Goal: Task Accomplishment & Management: Use online tool/utility

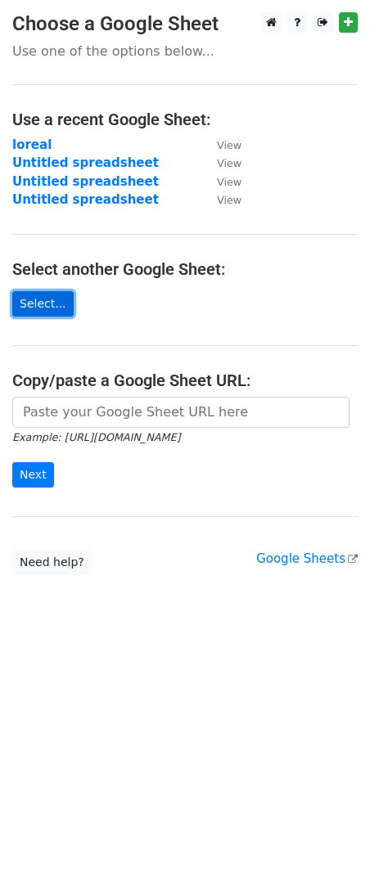
click at [25, 299] on link "Select..." at bounding box center [42, 303] width 61 height 25
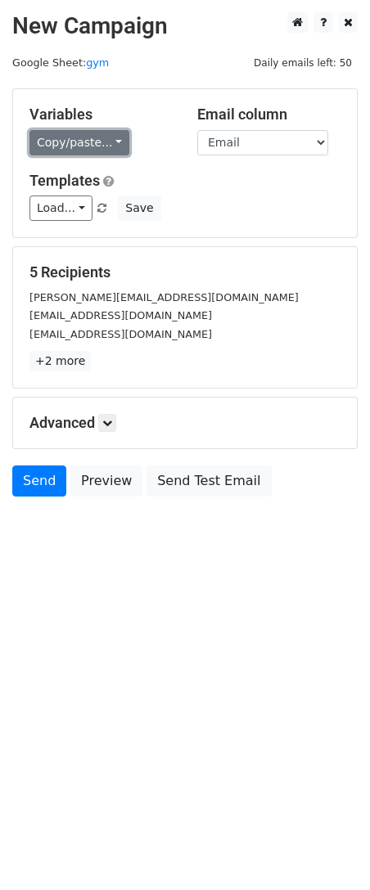
click at [110, 137] on link "Copy/paste..." at bounding box center [79, 142] width 100 height 25
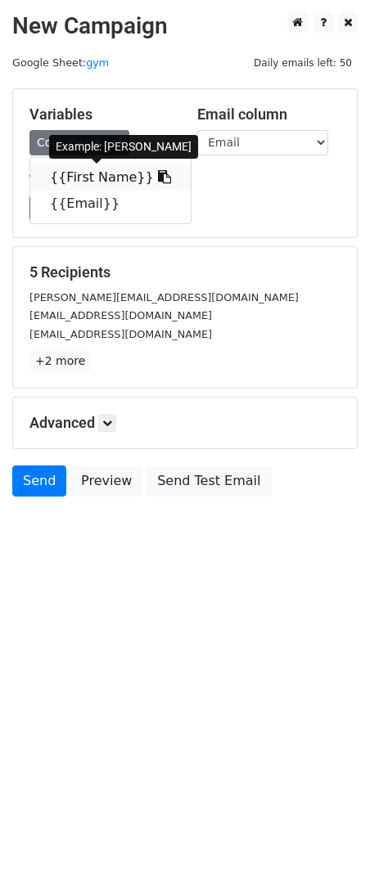
click at [158, 172] on icon at bounding box center [164, 176] width 13 height 13
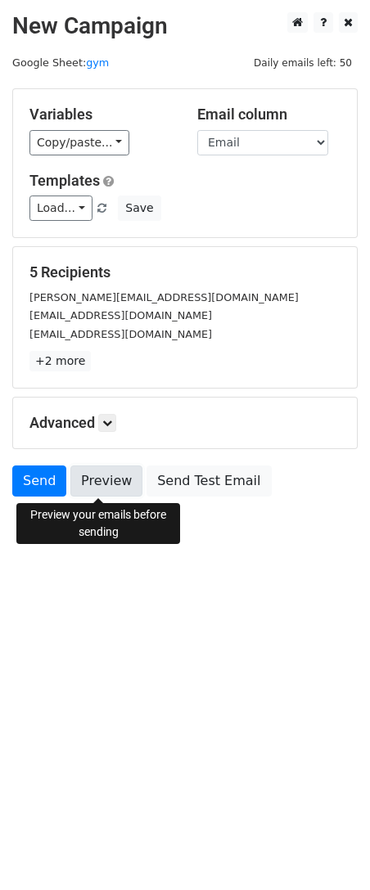
click at [87, 483] on link "Preview" at bounding box center [106, 480] width 72 height 31
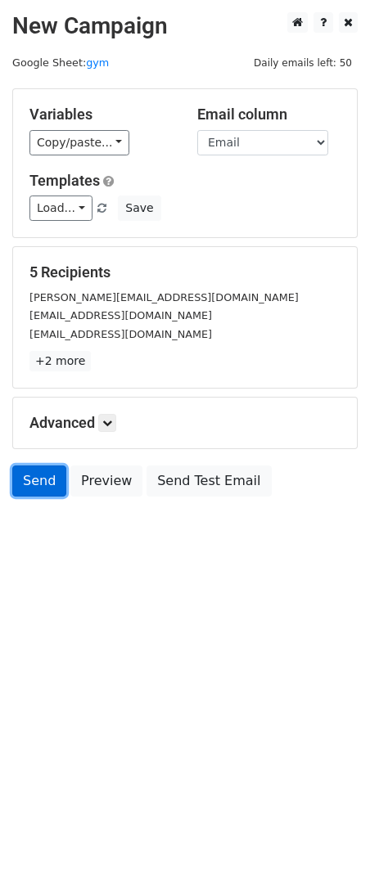
click at [37, 474] on link "Send" at bounding box center [39, 480] width 54 height 31
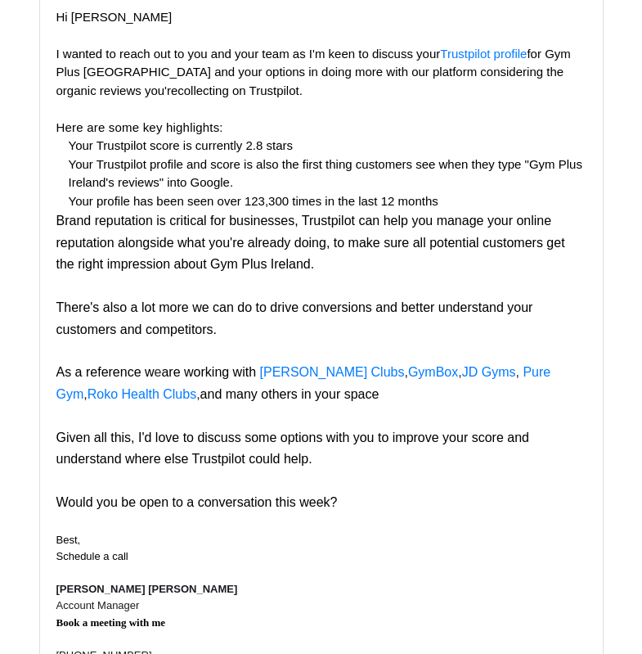
scroll to position [409, 0]
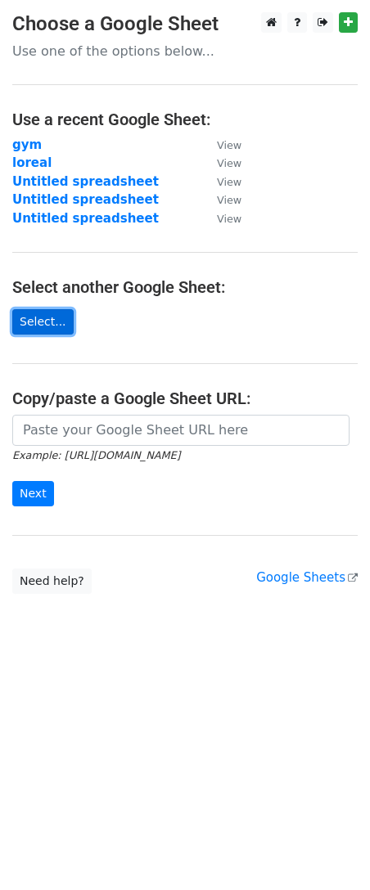
click at [50, 314] on link "Select..." at bounding box center [42, 321] width 61 height 25
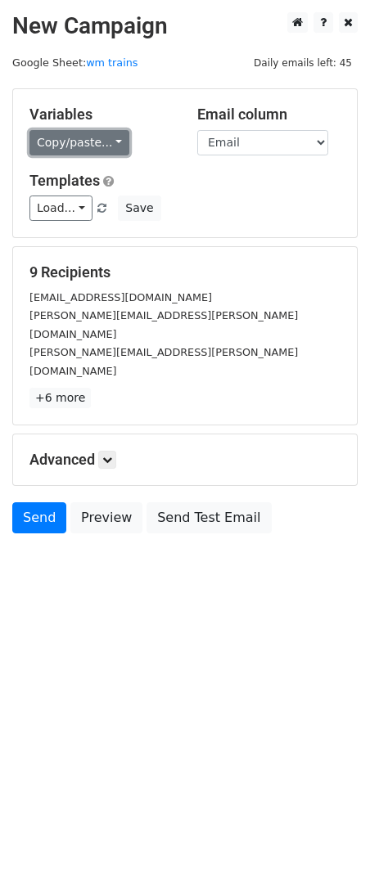
click at [109, 151] on link "Copy/paste..." at bounding box center [79, 142] width 100 height 25
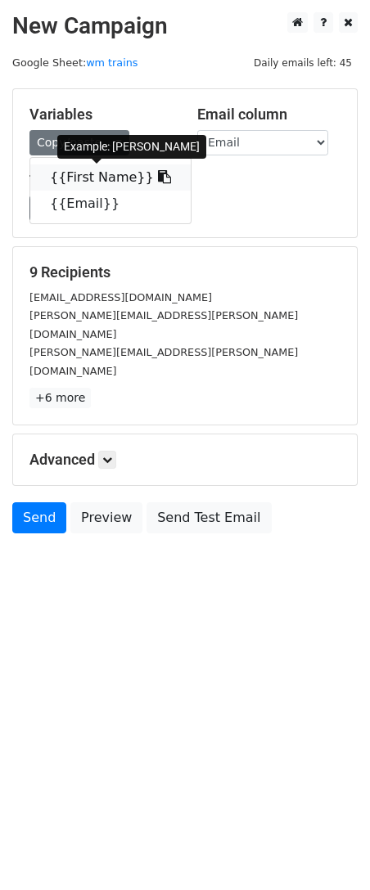
click at [158, 179] on icon at bounding box center [164, 176] width 13 height 13
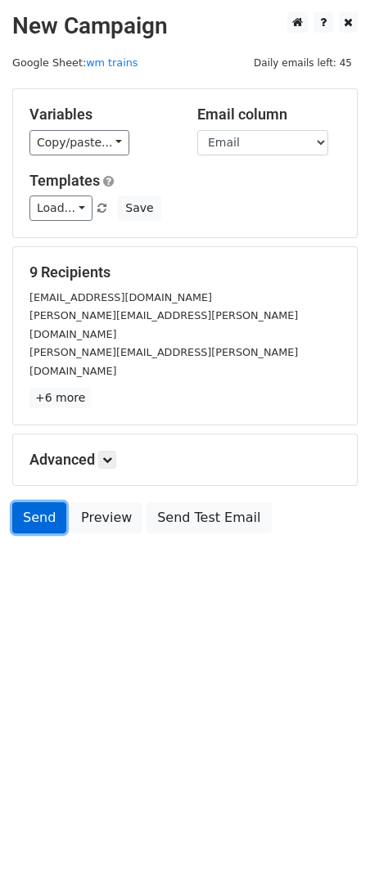
click at [27, 502] on link "Send" at bounding box center [39, 517] width 54 height 31
